Goal: Find specific page/section: Find specific page/section

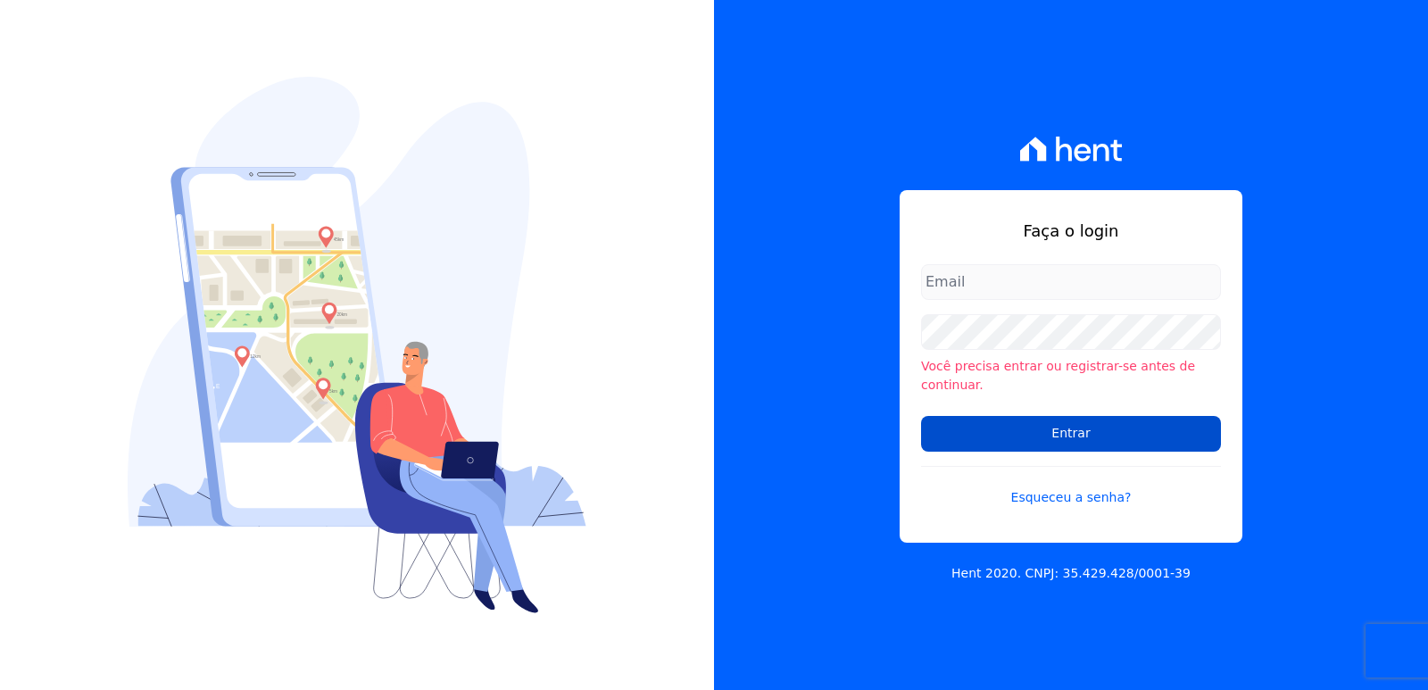
type input "[EMAIL_ADDRESS][DOMAIN_NAME]"
click at [1064, 416] on input "Entrar" at bounding box center [1071, 434] width 300 height 36
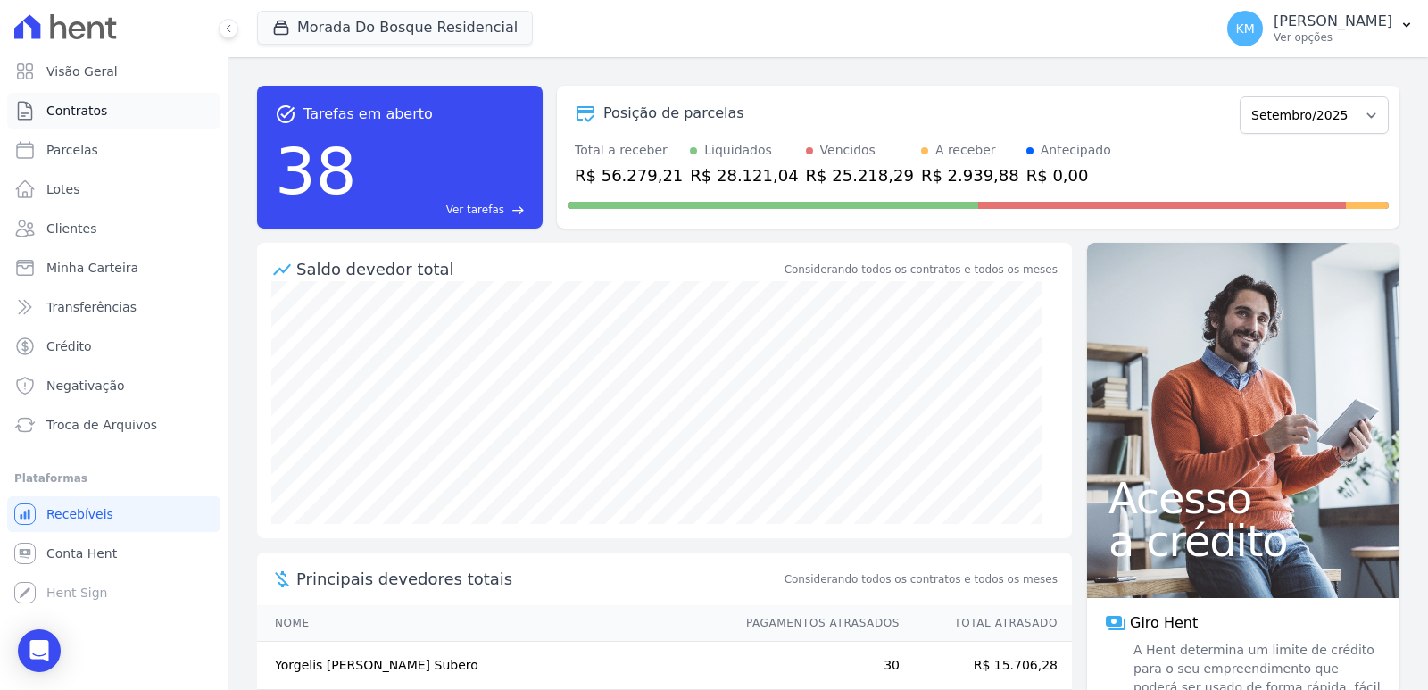
click at [114, 124] on link "Contratos" at bounding box center [113, 111] width 213 height 36
